Goal: Information Seeking & Learning: Learn about a topic

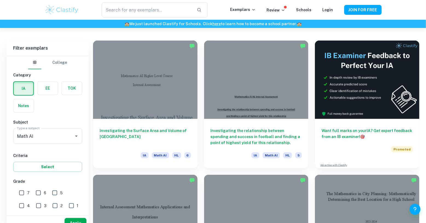
scroll to position [159, 0]
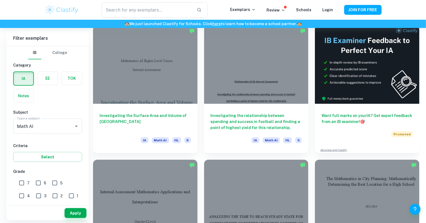
click at [116, 64] on div at bounding box center [145, 64] width 104 height 78
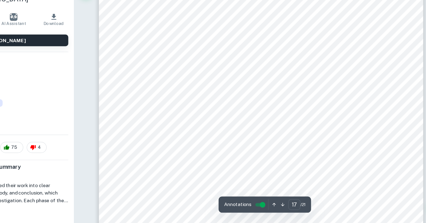
scroll to position [5603, 0]
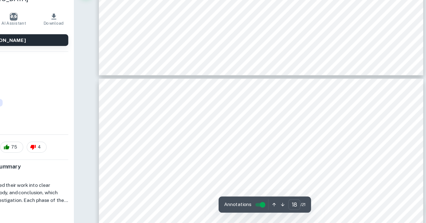
type input "19"
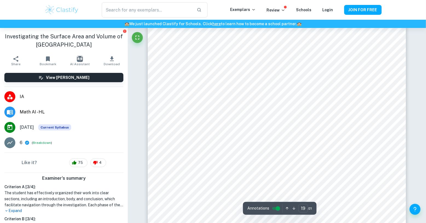
scroll to position [6323, 0]
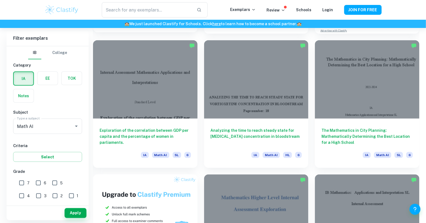
scroll to position [277, 0]
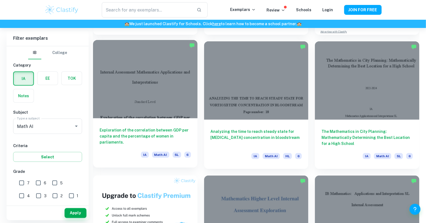
click at [144, 73] on div at bounding box center [145, 79] width 104 height 78
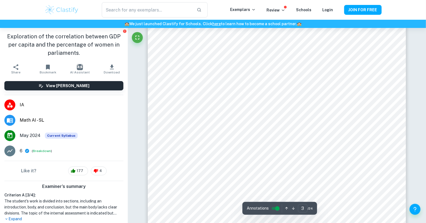
scroll to position [867, 0]
type input "4"
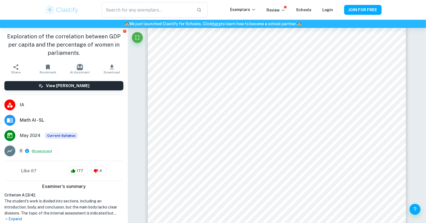
click at [37, 152] on button "Breakdown" at bounding box center [42, 150] width 18 height 5
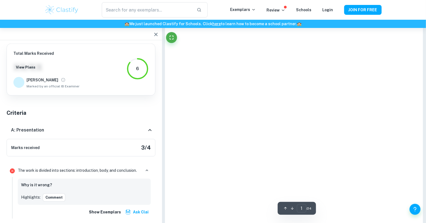
type input "4"
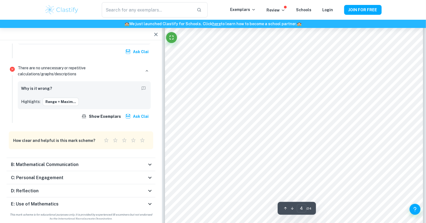
scroll to position [1245, 0]
click at [43, 200] on h6 "E: Use of Mathematics" at bounding box center [35, 203] width 48 height 7
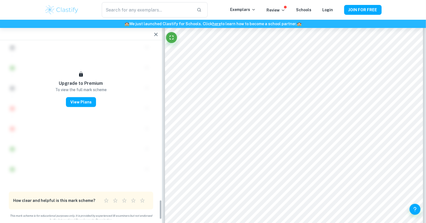
scroll to position [1404, 0]
click at [82, 103] on button "View Plans" at bounding box center [81, 102] width 30 height 10
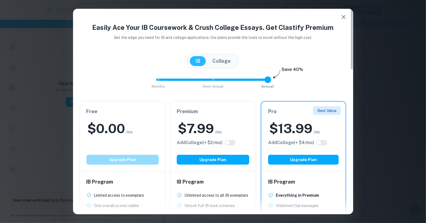
click at [135, 155] on button "Upgrade Plan" at bounding box center [122, 159] width 72 height 10
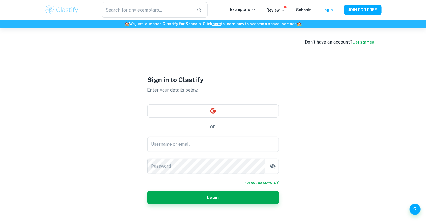
type input "[PERSON_NAME][EMAIL_ADDRESS][DOMAIN_NAME]"
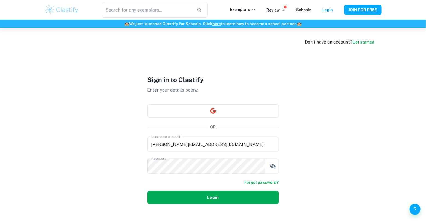
click at [219, 195] on button "Login" at bounding box center [212, 197] width 131 height 13
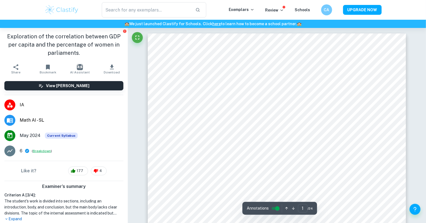
click at [44, 151] on button "Breakdown" at bounding box center [42, 150] width 18 height 5
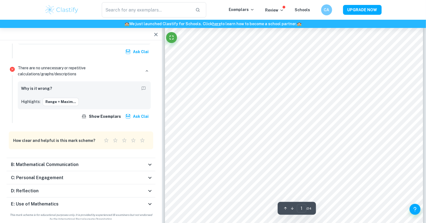
scroll to position [12, 0]
click at [34, 200] on h6 "E: Use of Mathematics" at bounding box center [35, 203] width 48 height 7
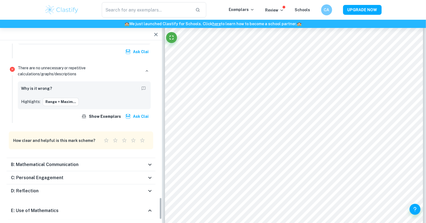
scroll to position [1404, 0]
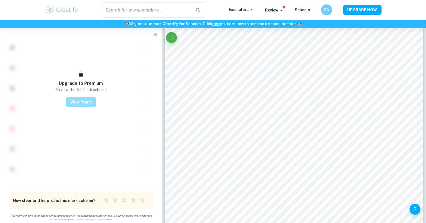
click at [80, 101] on button "View Plans" at bounding box center [81, 102] width 30 height 10
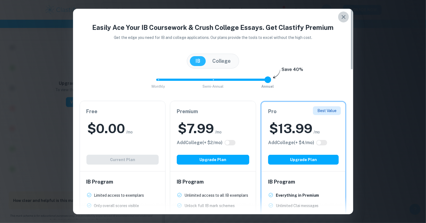
click at [345, 16] on icon "button" at bounding box center [343, 17] width 7 height 7
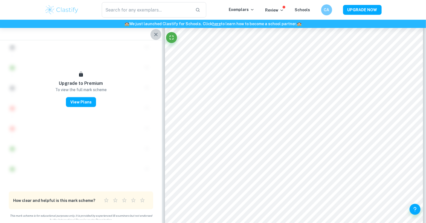
click at [154, 33] on icon "button" at bounding box center [155, 34] width 3 height 3
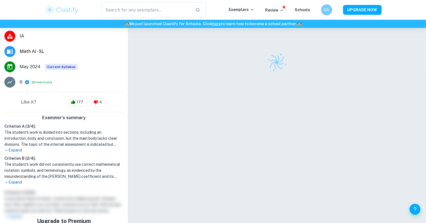
scroll to position [68, 0]
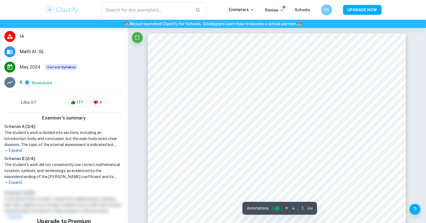
click at [42, 82] on button "Breakdown" at bounding box center [42, 82] width 18 height 5
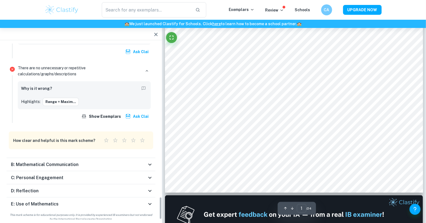
scroll to position [1201, 0]
